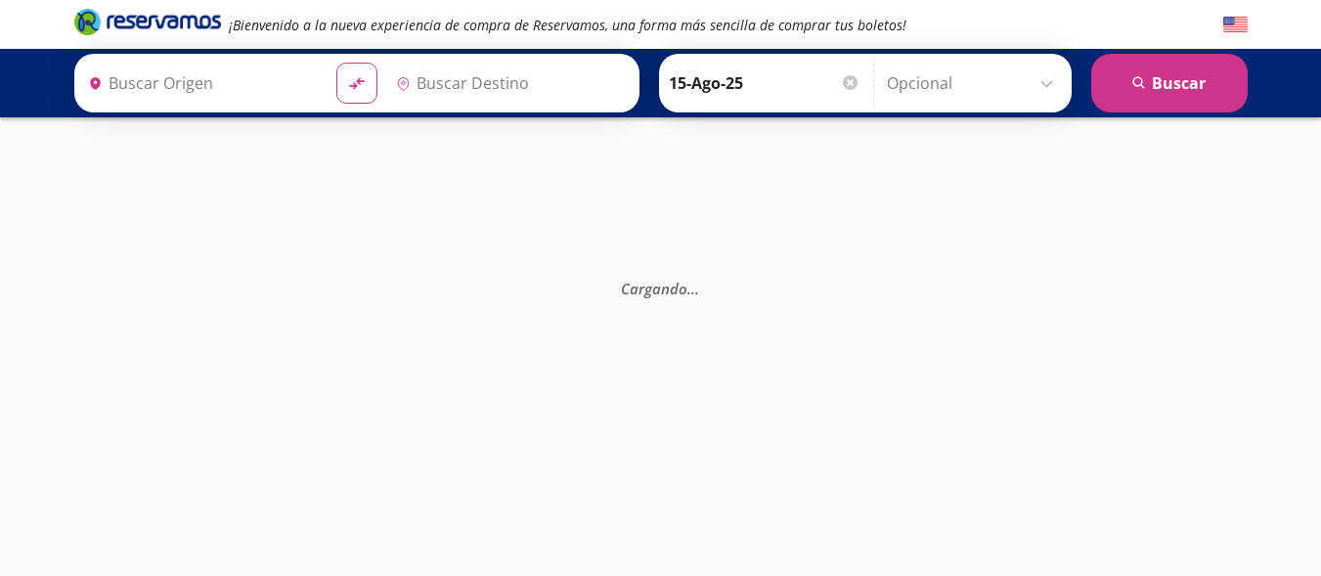
type input "[GEOGRAPHIC_DATA], [GEOGRAPHIC_DATA]"
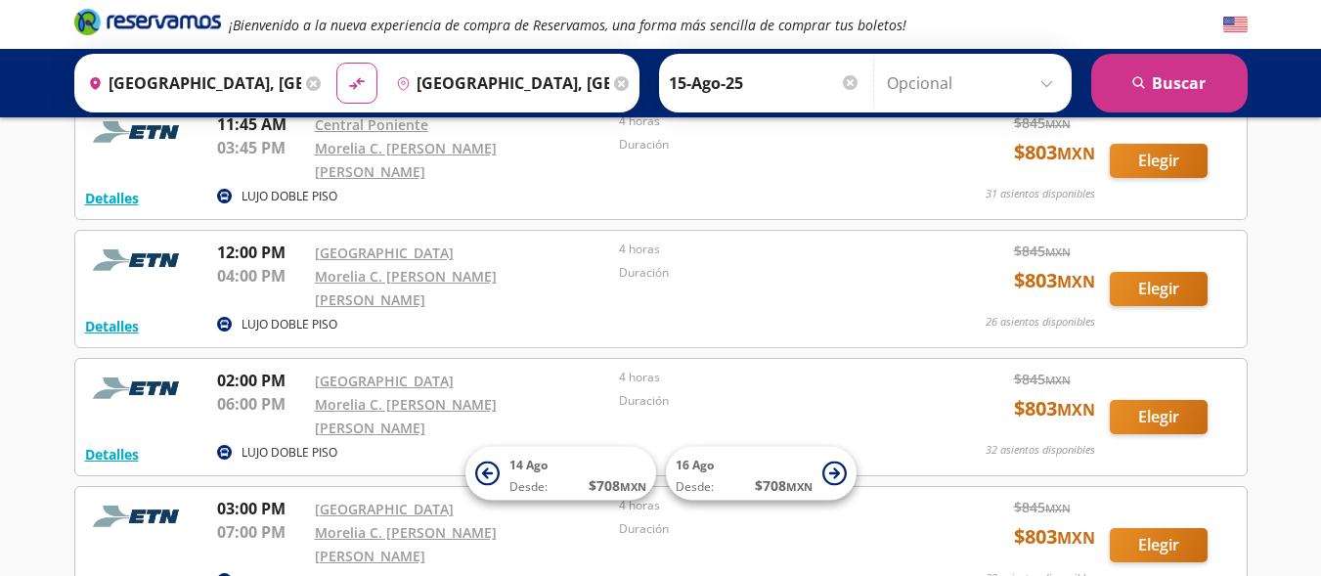
scroll to position [1108, 0]
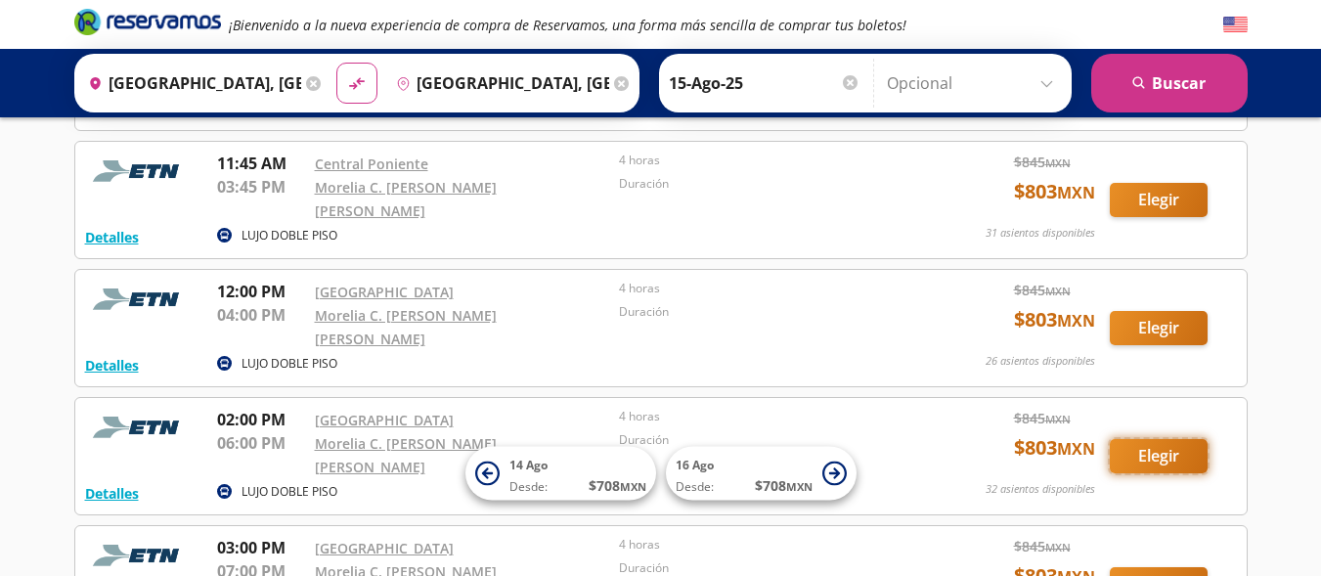
click at [1164, 439] on button "Elegir" at bounding box center [1159, 456] width 98 height 34
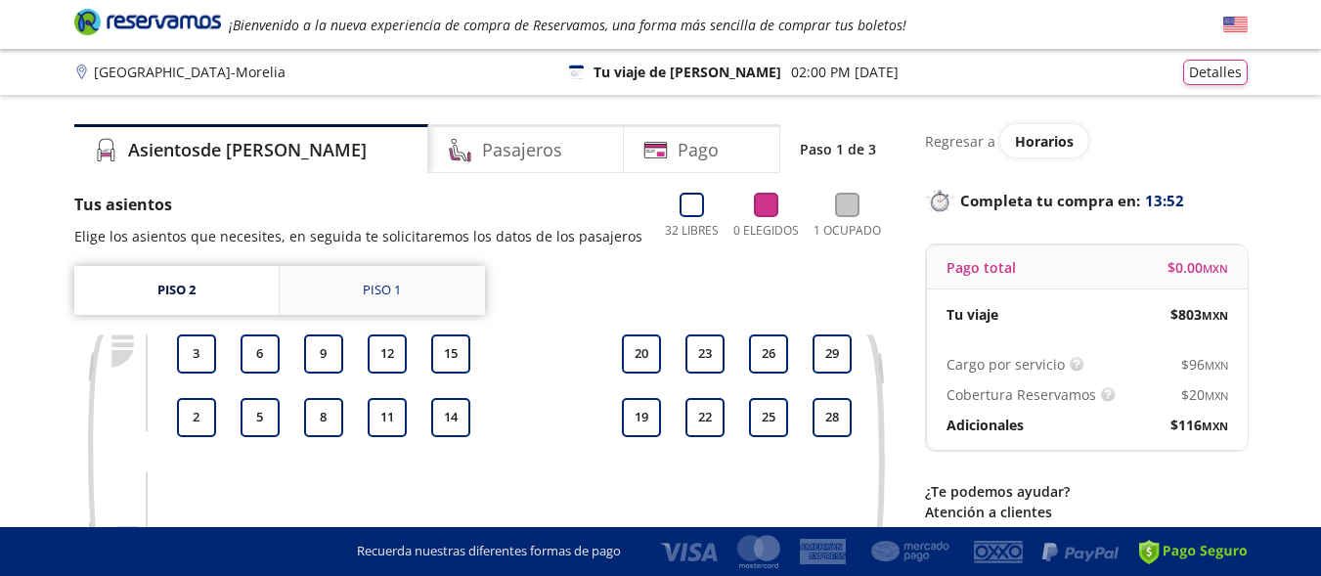
click at [387, 289] on div "Piso 1" at bounding box center [382, 291] width 38 height 20
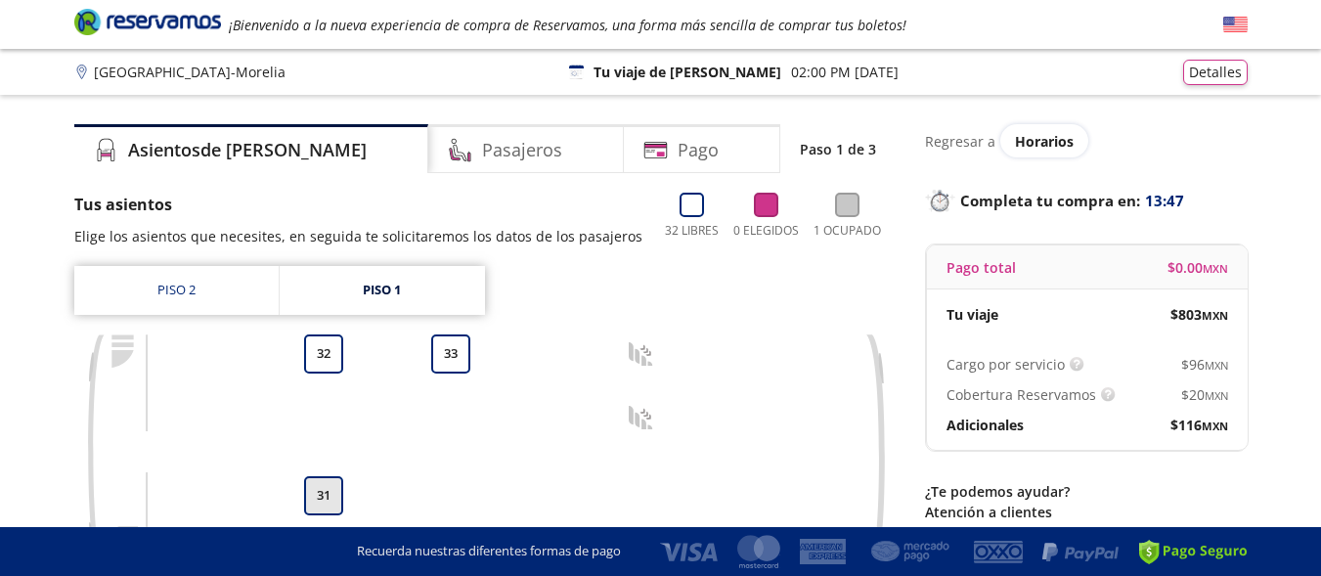
click at [338, 494] on button "31" at bounding box center [323, 495] width 39 height 39
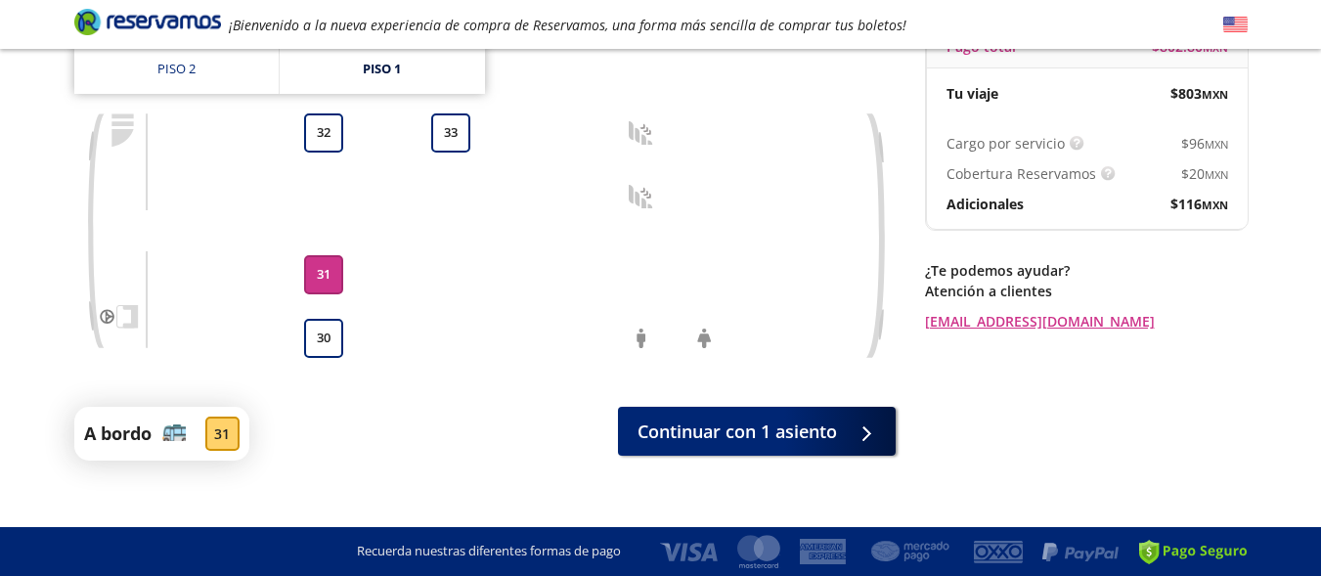
scroll to position [243, 0]
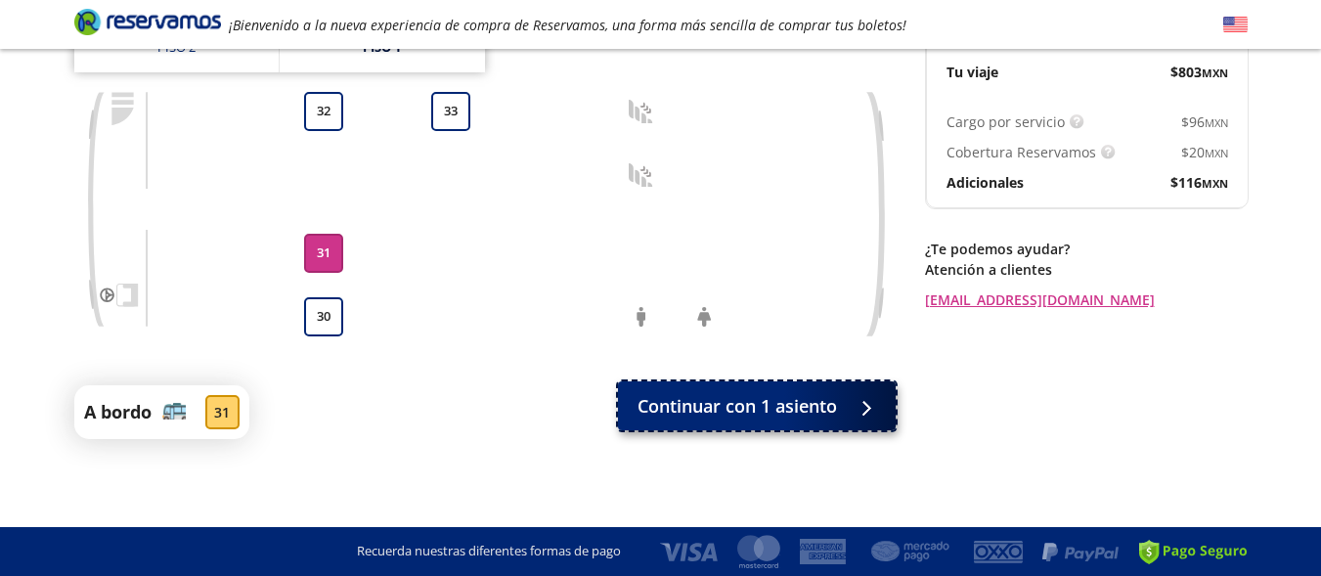
click at [807, 410] on span "Continuar con 1 asiento" at bounding box center [737, 406] width 199 height 26
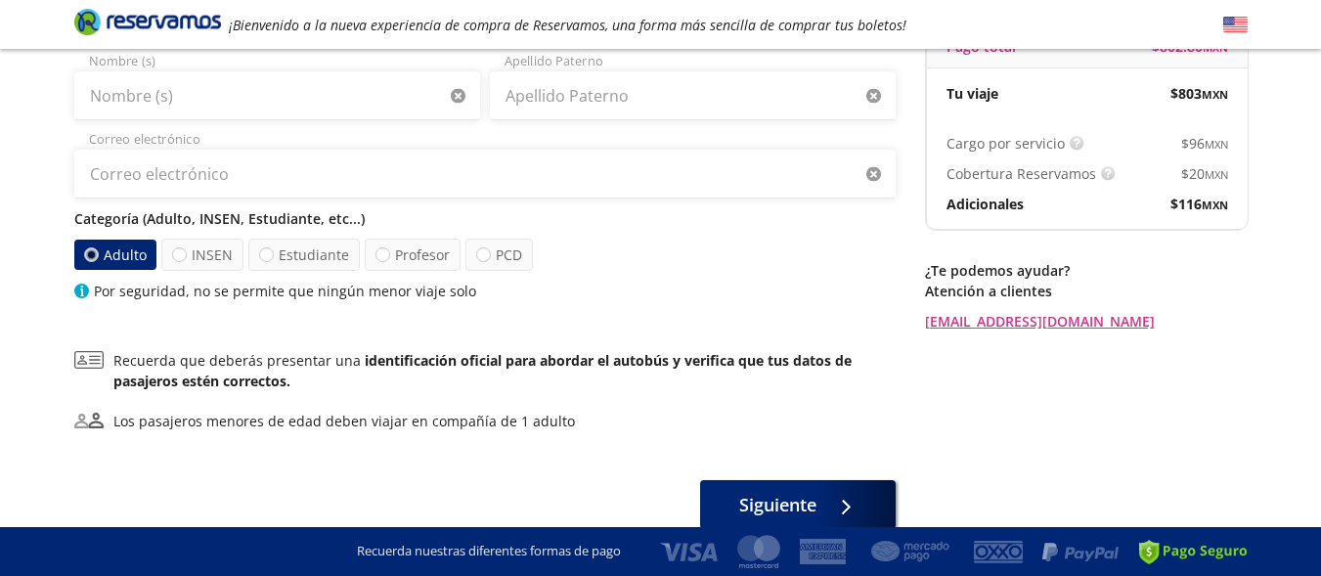
scroll to position [274, 0]
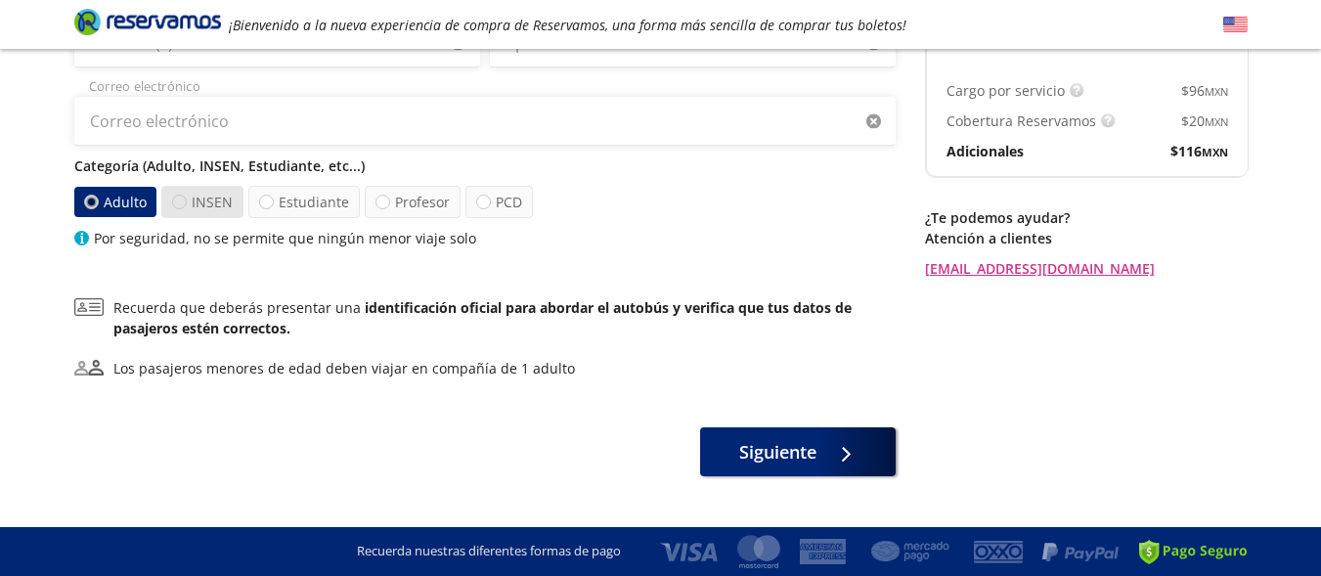
click at [180, 199] on div at bounding box center [179, 202] width 15 height 15
click at [180, 199] on input "INSEN" at bounding box center [179, 202] width 13 height 13
radio input "true"
radio input "false"
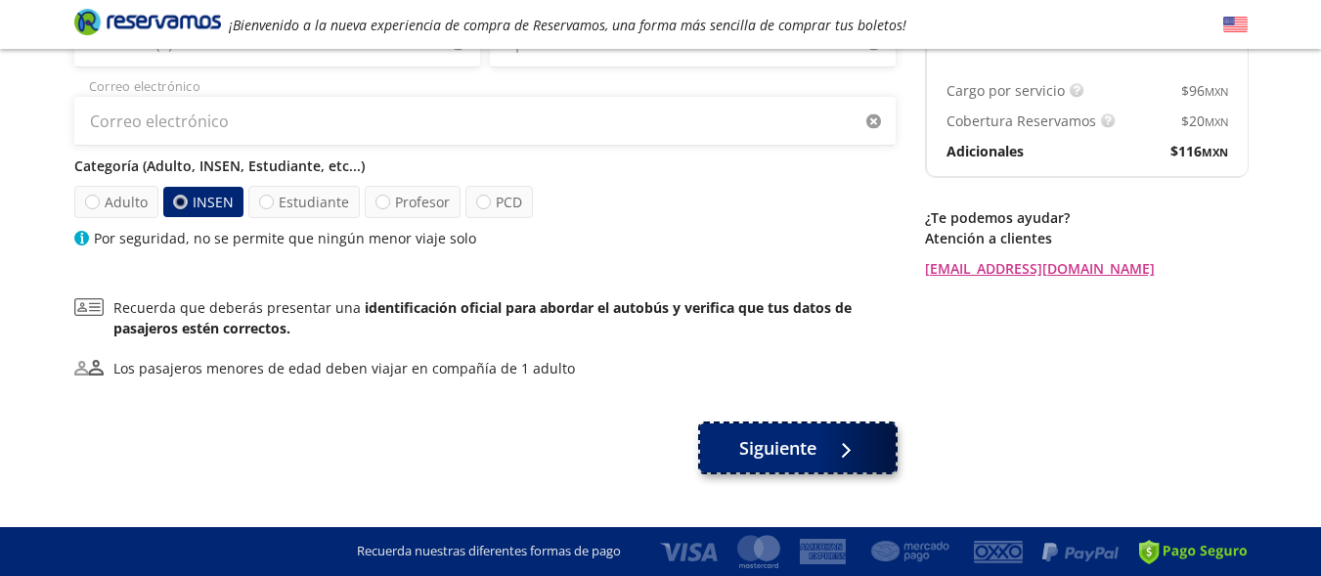
click at [803, 459] on span "Siguiente" at bounding box center [777, 448] width 77 height 26
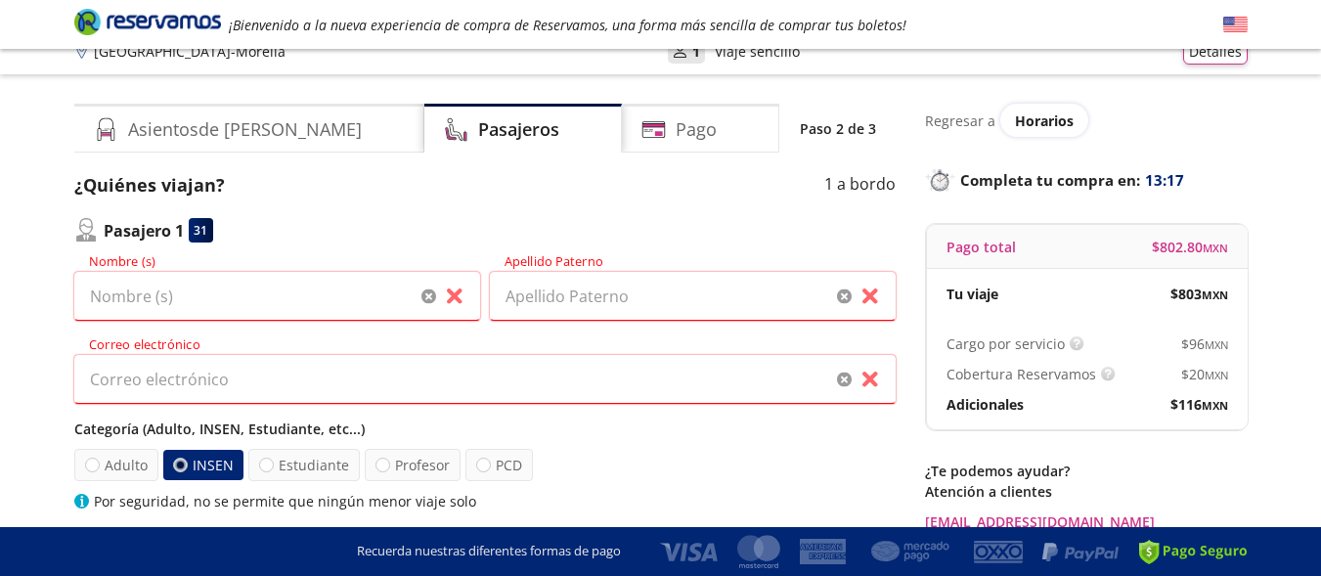
scroll to position [0, 0]
